Goal: Task Accomplishment & Management: Use online tool/utility

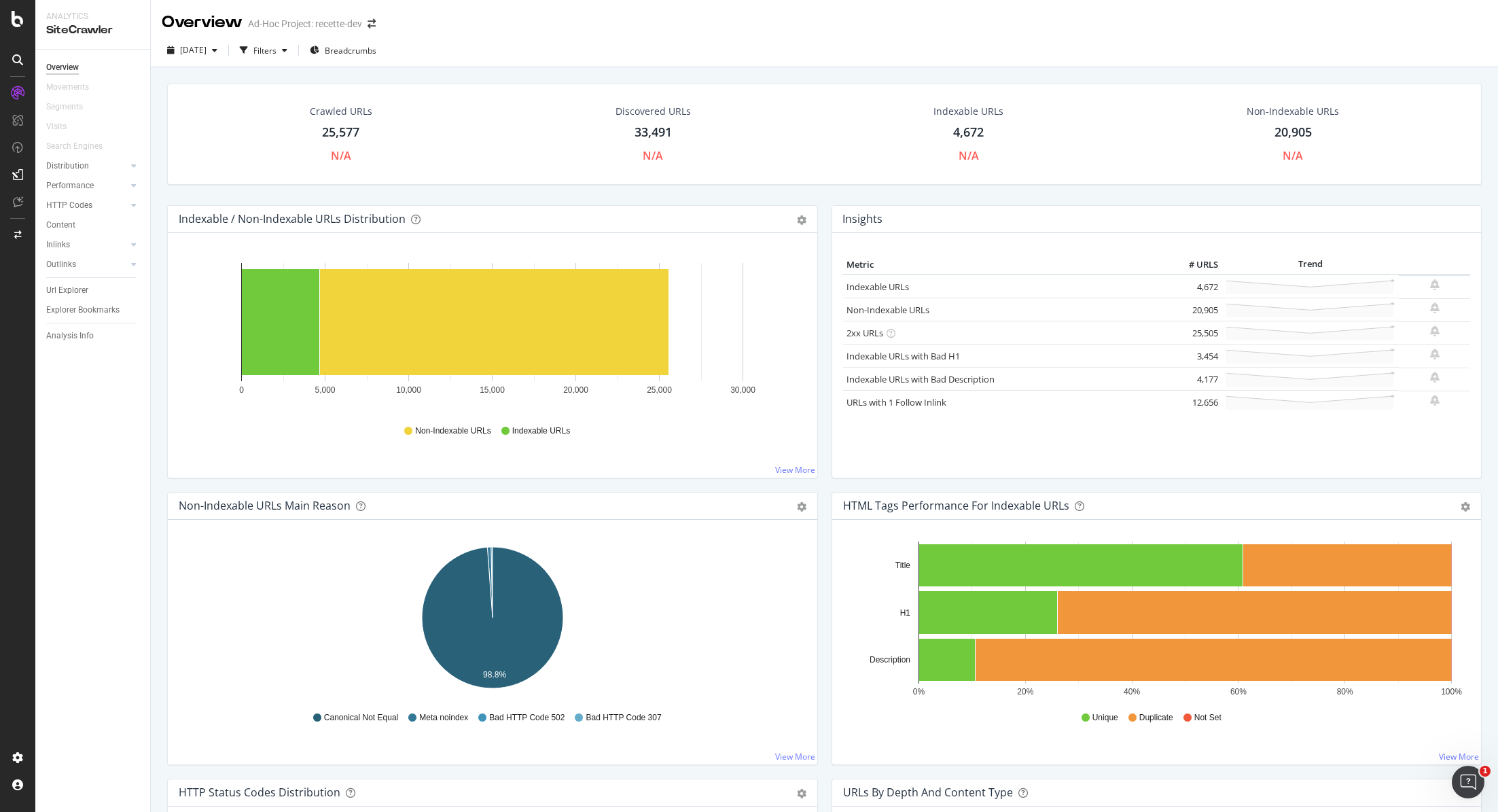
click at [12, 30] on div at bounding box center [17, 406] width 35 height 812
click at [20, 20] on icon at bounding box center [17, 19] width 12 height 17
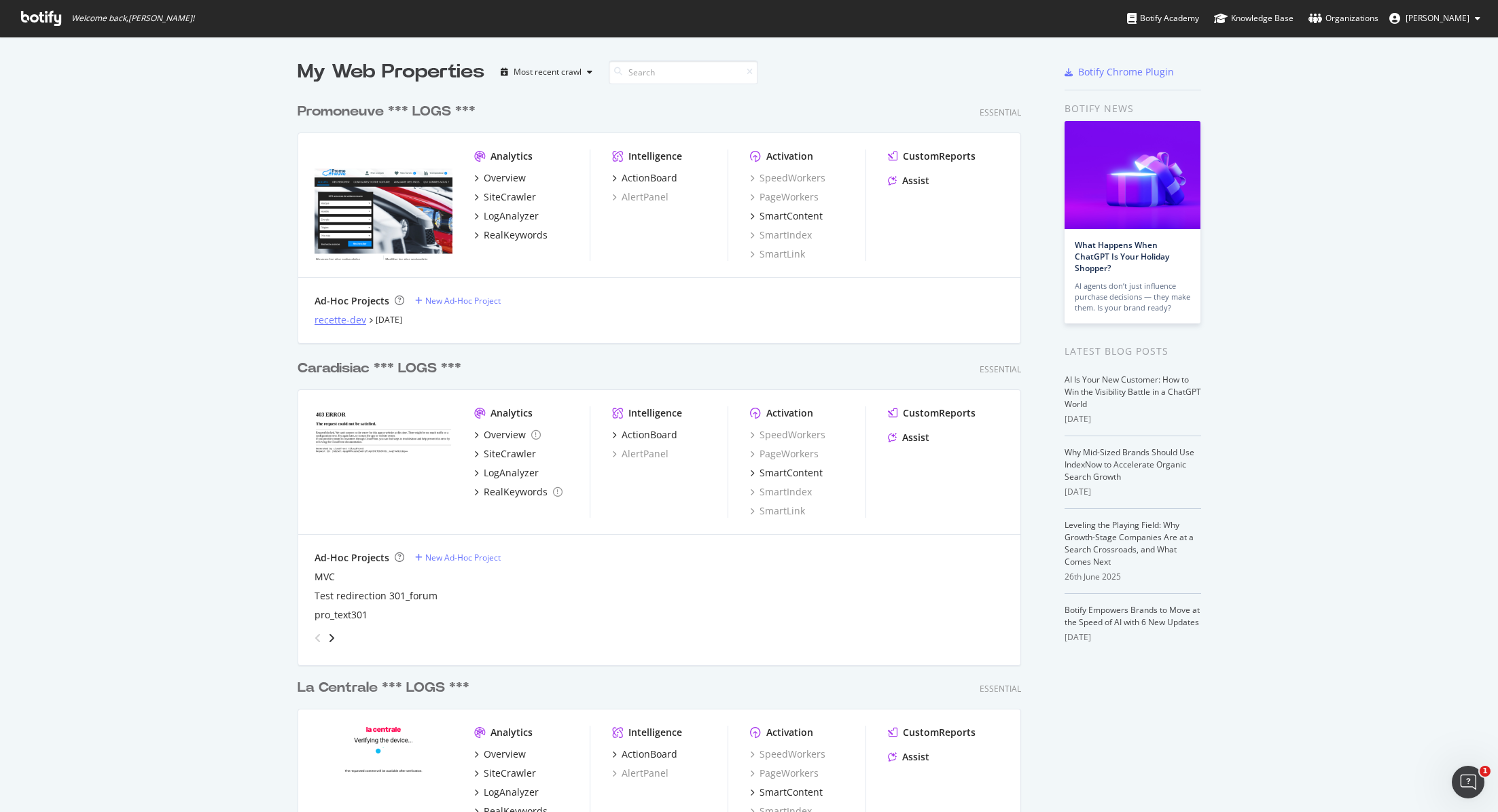
click at [343, 321] on div "recette-dev" at bounding box center [341, 320] width 52 height 14
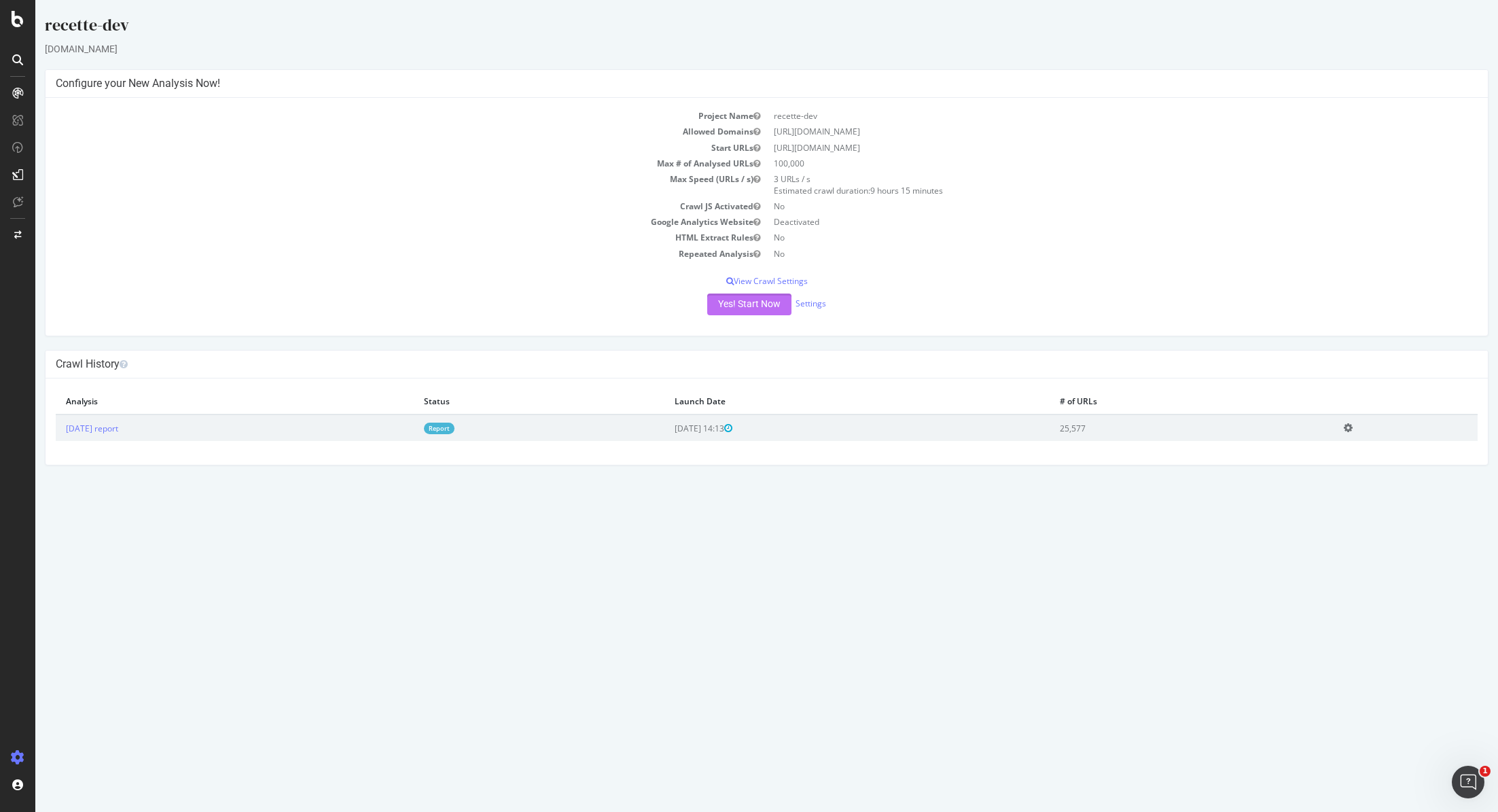
click at [754, 303] on button "Yes! Start Now" at bounding box center [749, 304] width 84 height 22
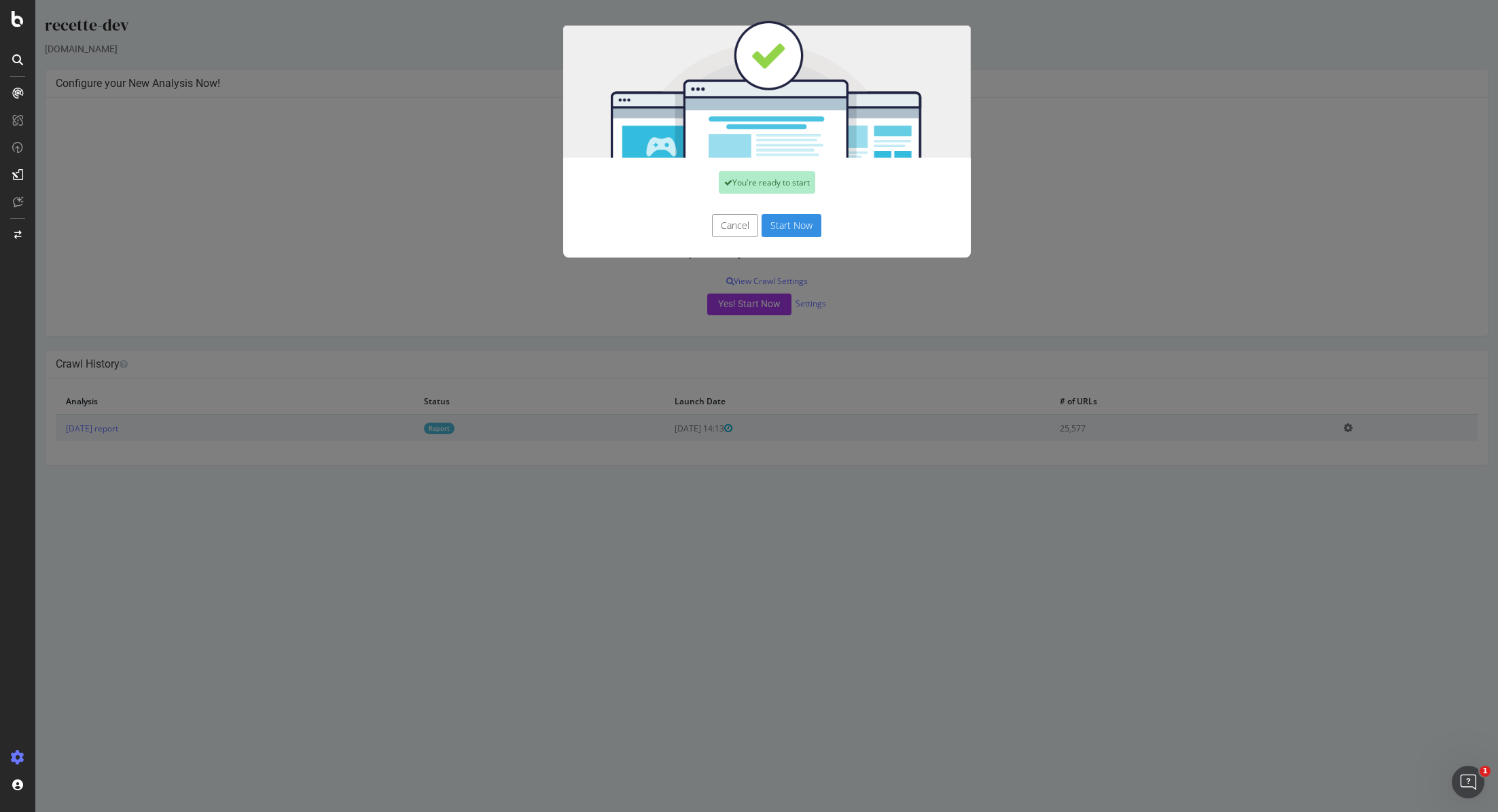
click at [811, 220] on button "Start Now" at bounding box center [791, 226] width 60 height 23
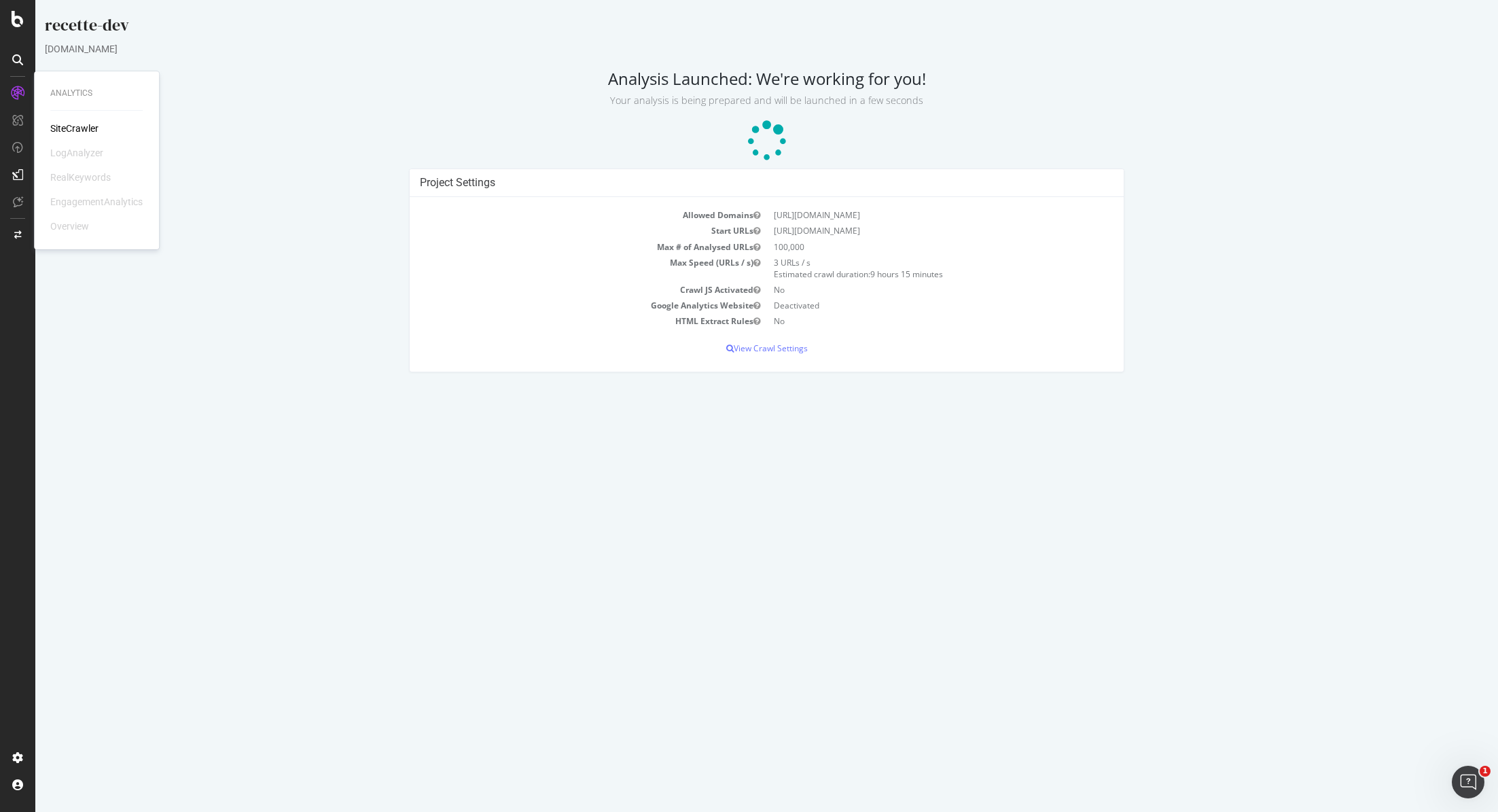
click at [12, 97] on icon at bounding box center [17, 93] width 14 height 14
